Goal: Transaction & Acquisition: Purchase product/service

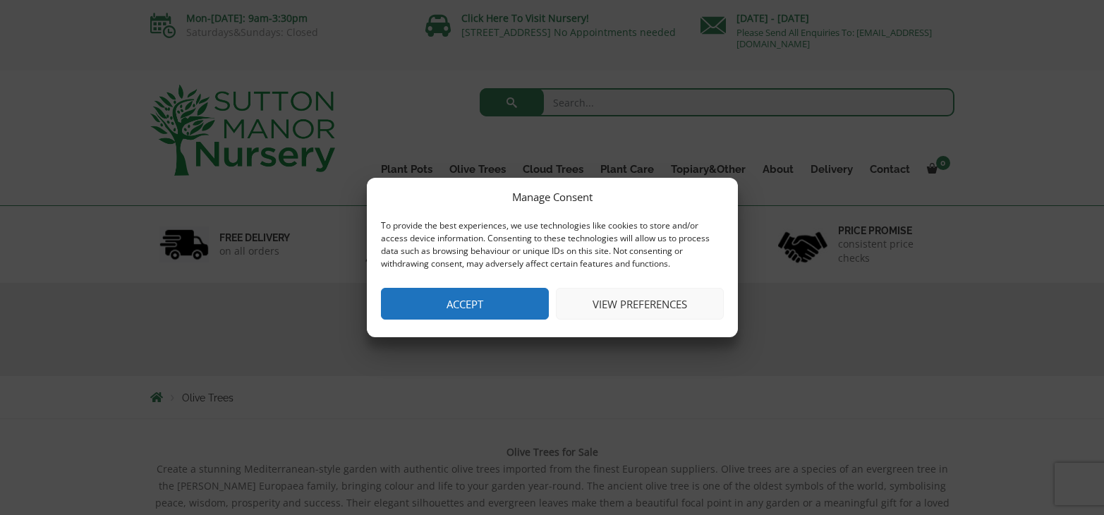
click at [624, 307] on button "View preferences" at bounding box center [640, 304] width 168 height 32
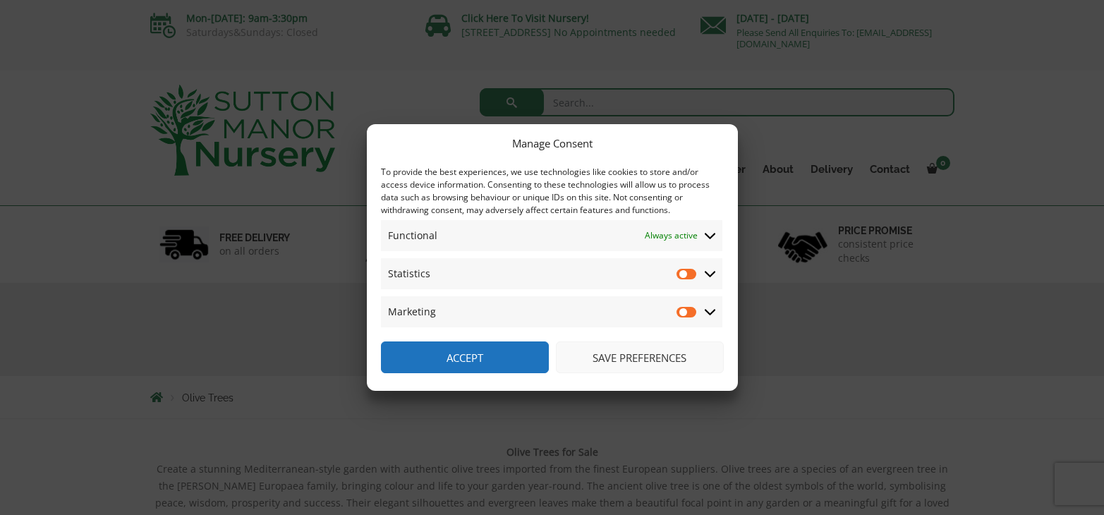
click at [711, 277] on icon at bounding box center [710, 273] width 11 height 13
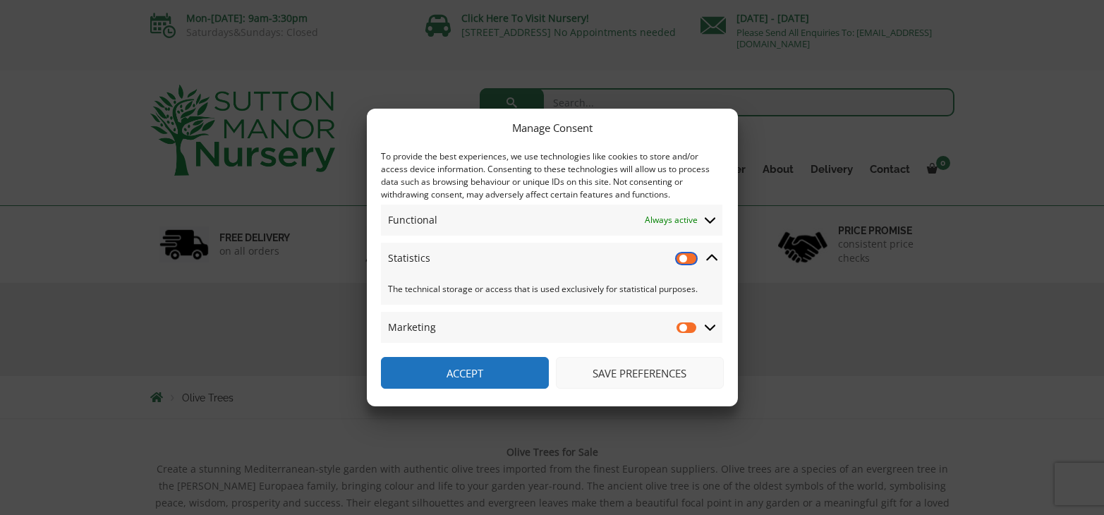
click at [684, 258] on input "Statistics" at bounding box center [687, 258] width 21 height 14
click at [692, 258] on input "Statistics" at bounding box center [687, 258] width 21 height 14
checkbox input "false"
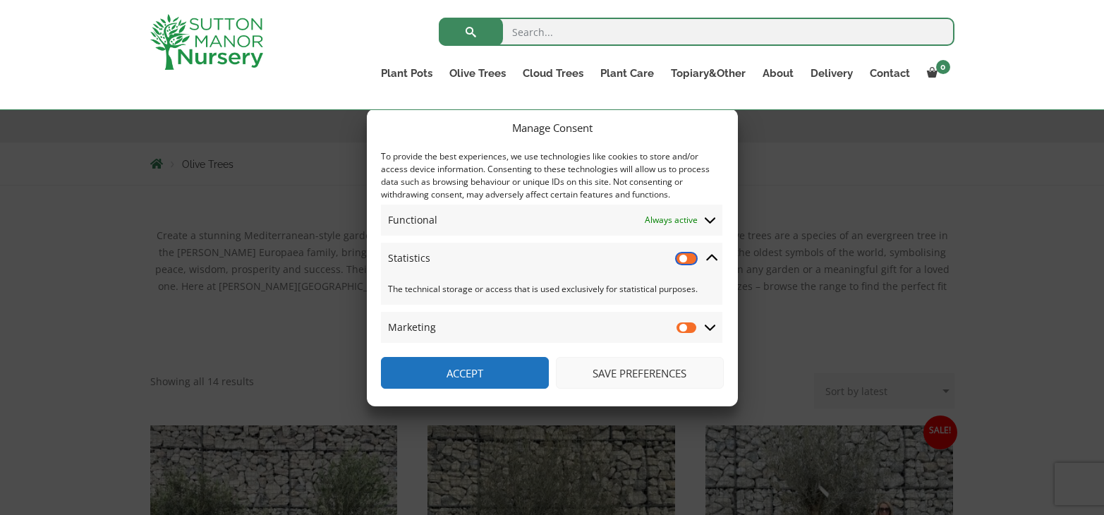
scroll to position [212, 0]
click at [610, 376] on button "Save preferences" at bounding box center [640, 373] width 168 height 32
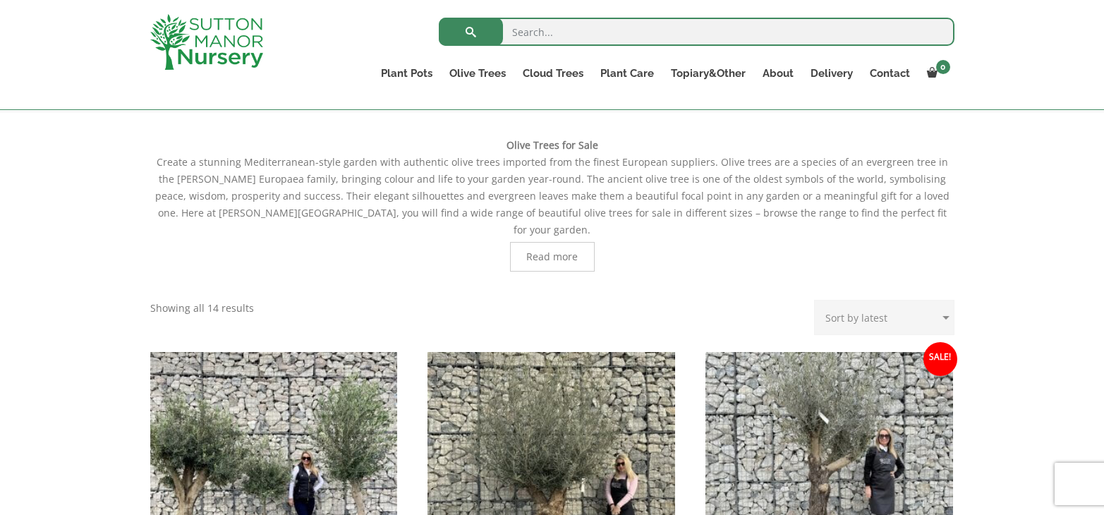
scroll to position [282, 0]
click at [558, 251] on span "Read more" at bounding box center [552, 256] width 52 height 10
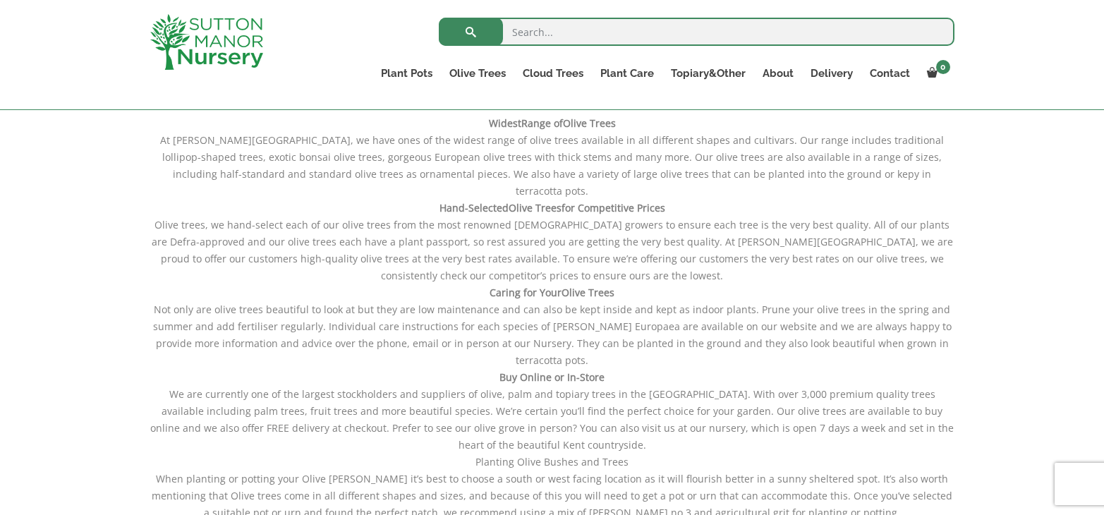
scroll to position [494, 0]
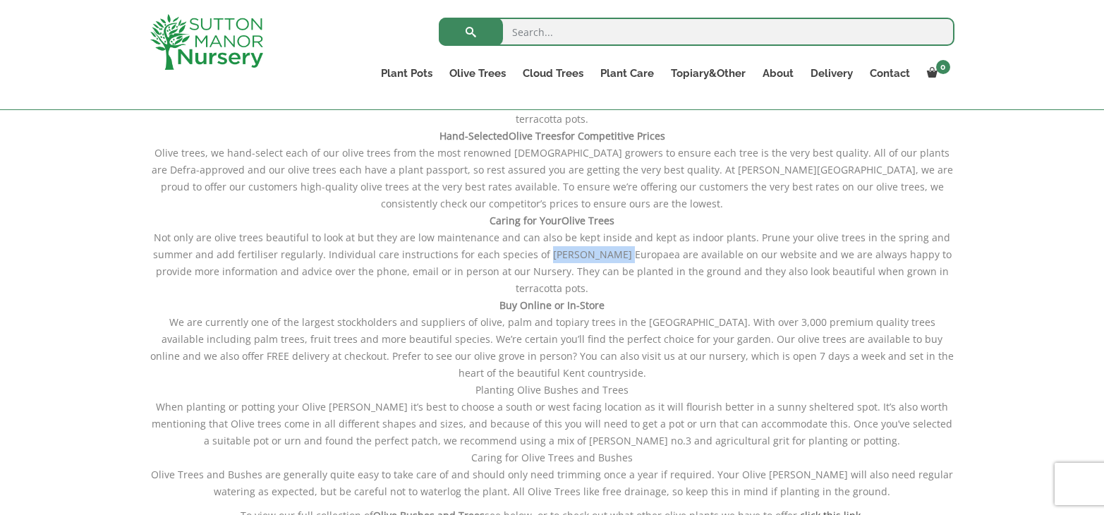
drag, startPoint x: 545, startPoint y: 219, endPoint x: 615, endPoint y: 221, distance: 69.9
click at [615, 221] on div "Widest Range of Olive Trees At Sutton Manor Nursery, we have ones of the widest…" at bounding box center [552, 275] width 804 height 498
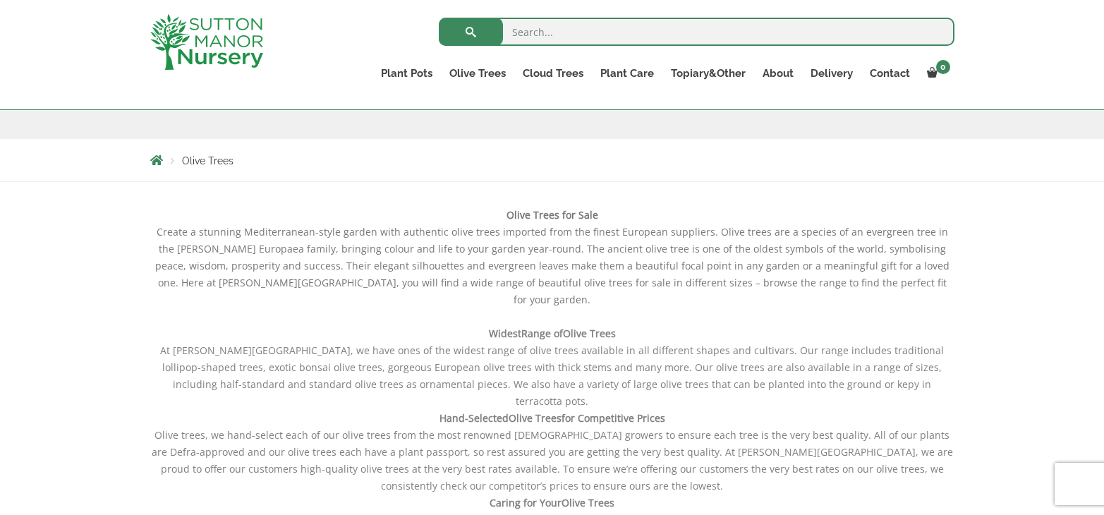
scroll to position [0, 0]
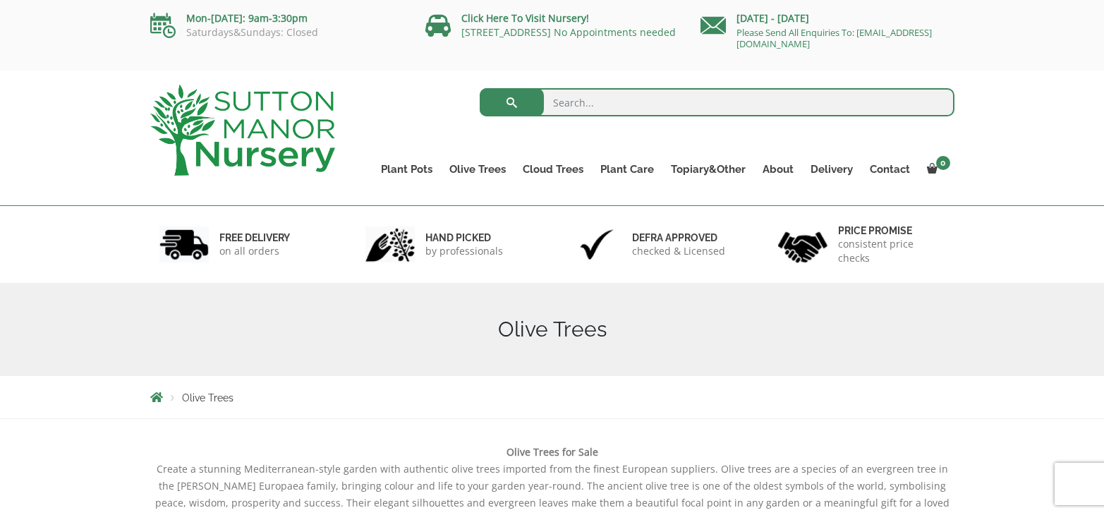
click at [627, 105] on input "search" at bounding box center [717, 102] width 475 height 28
type input "olive trees"
click at [480, 88] on button "submit" at bounding box center [512, 102] width 64 height 28
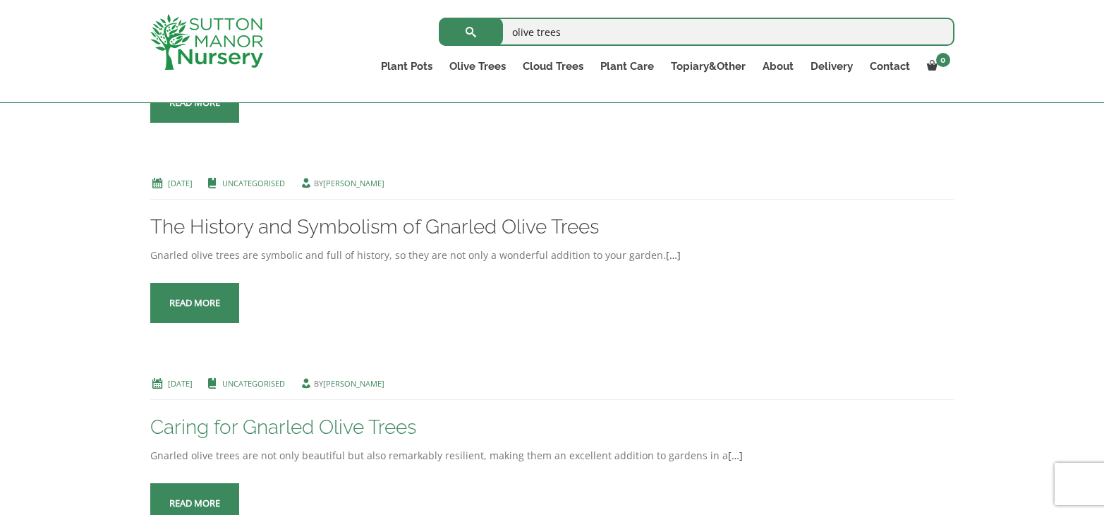
scroll to position [282, 0]
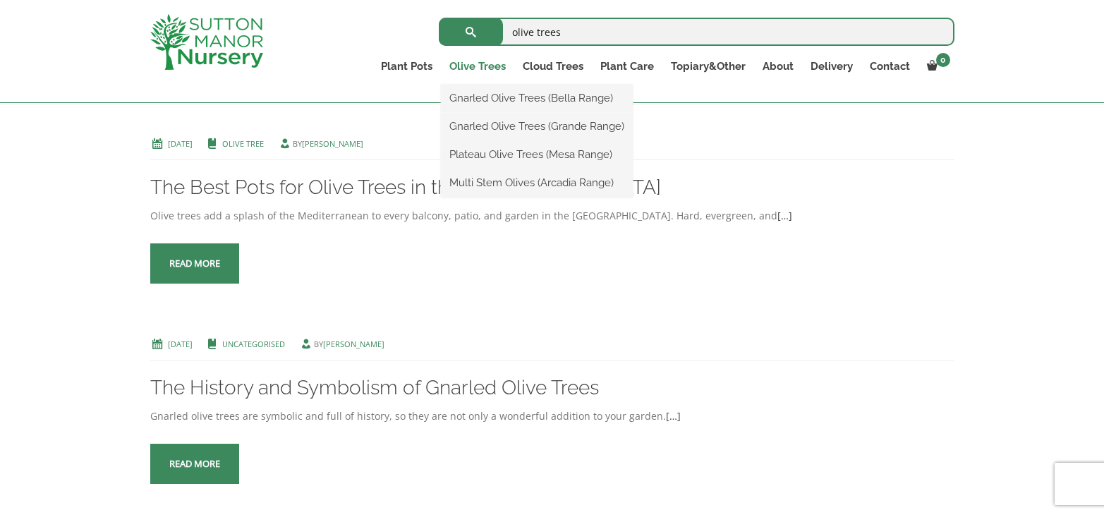
click at [502, 68] on link "Olive Trees" at bounding box center [477, 66] width 73 height 20
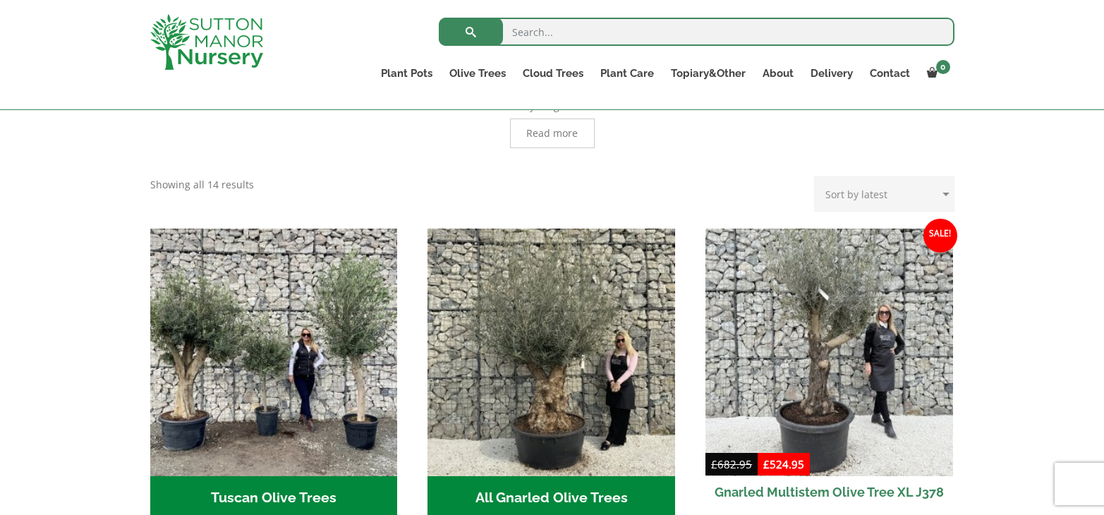
scroll to position [282, 0]
